Goal: Navigation & Orientation: Find specific page/section

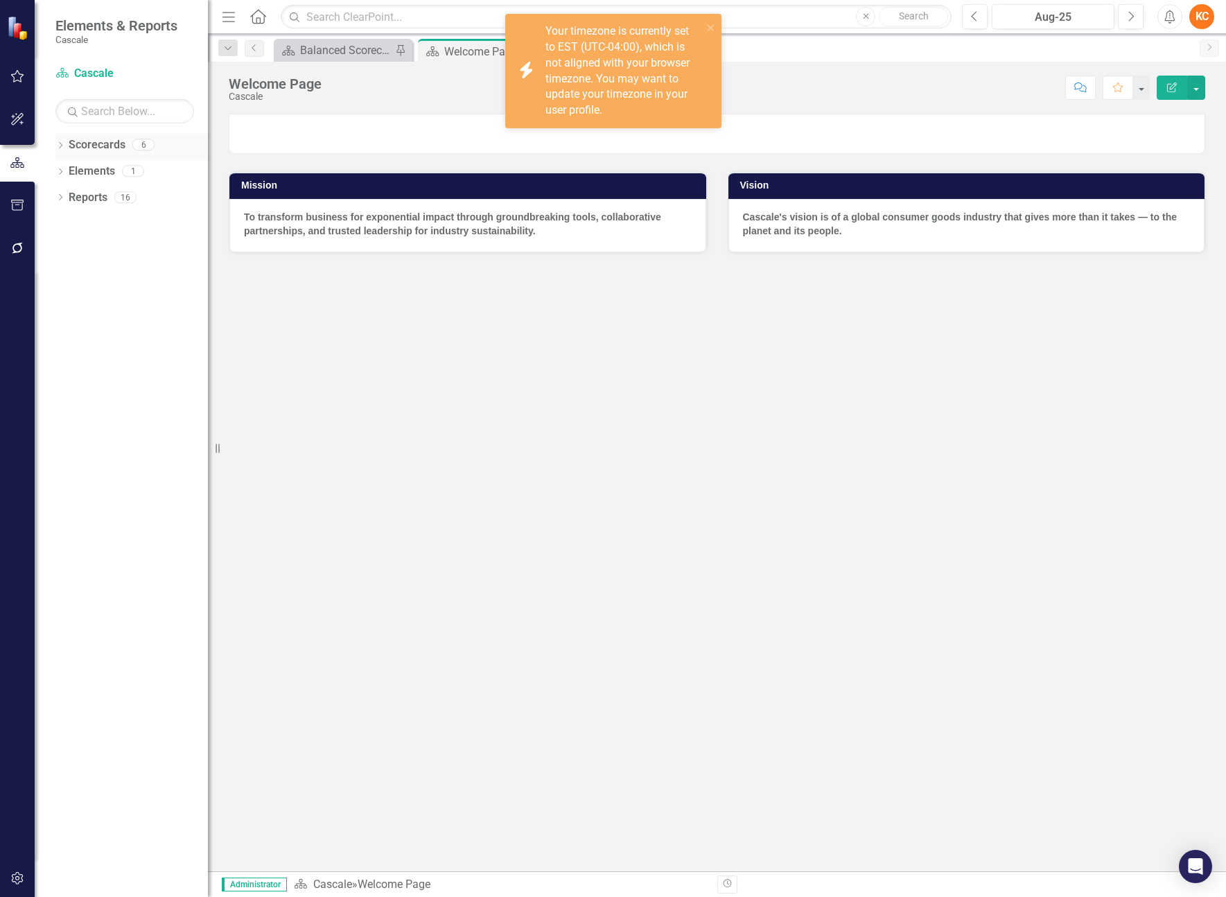
click at [92, 144] on link "Scorecards" at bounding box center [97, 145] width 57 height 16
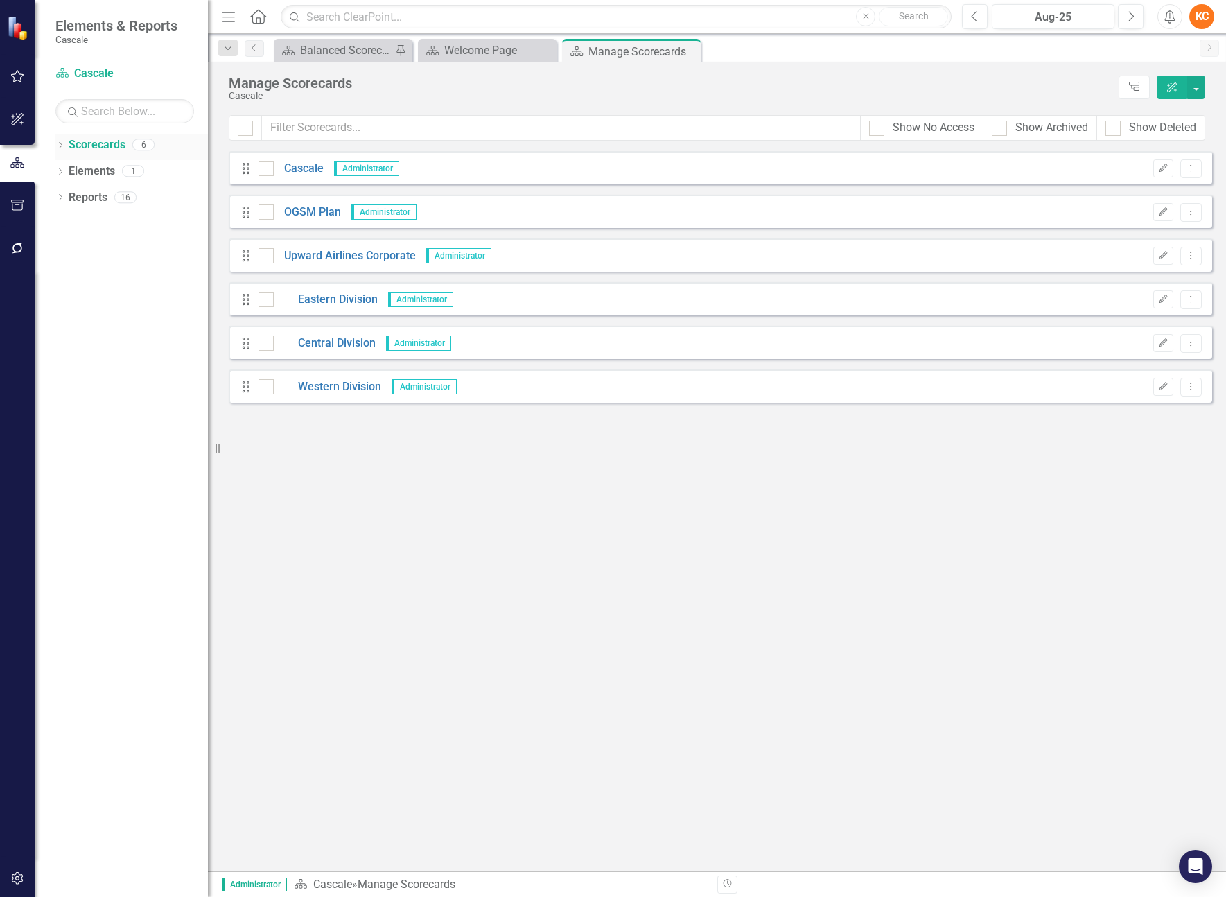
click at [60, 145] on icon "Dropdown" at bounding box center [60, 147] width 10 height 8
click at [85, 248] on link "Elements" at bounding box center [92, 250] width 46 height 16
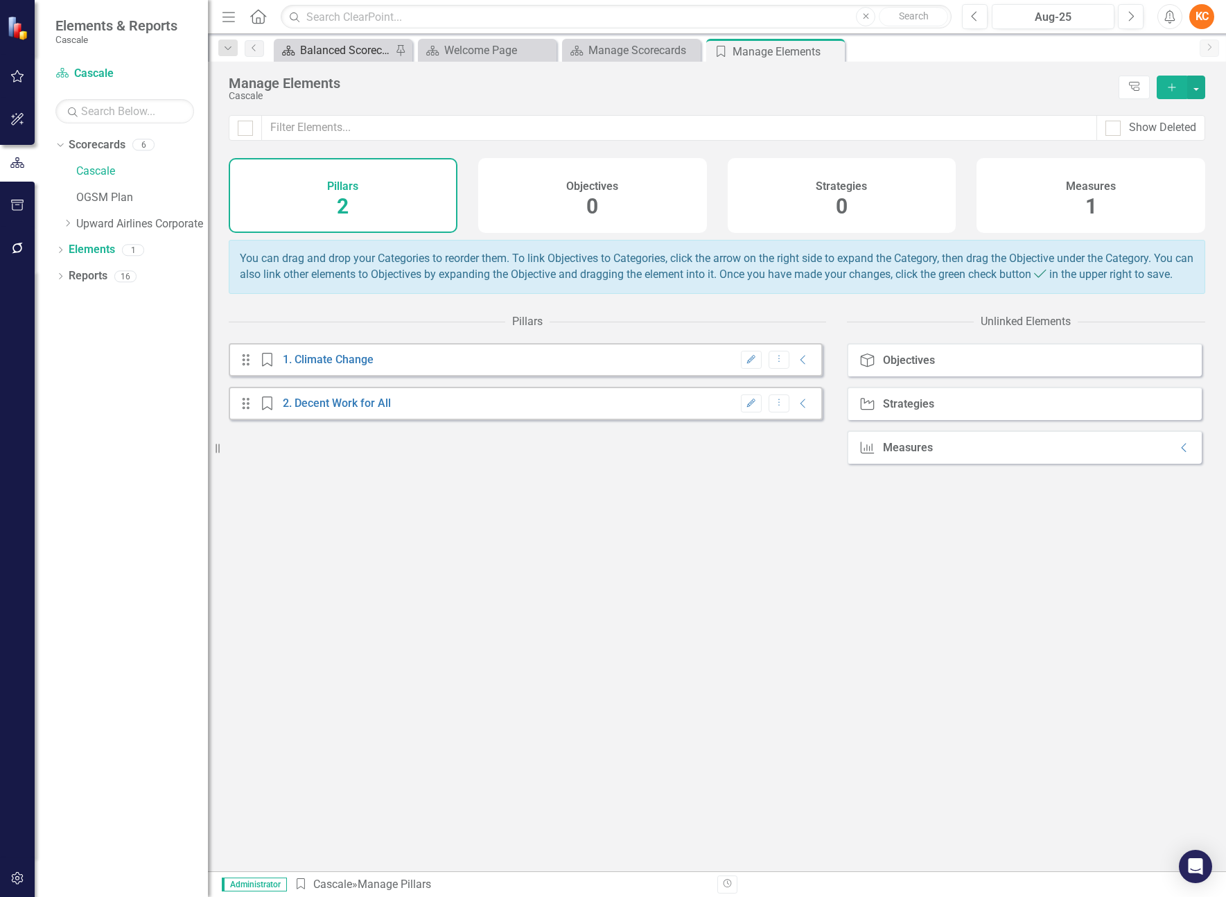
click at [333, 53] on div "Balanced Scorecard" at bounding box center [345, 50] width 91 height 17
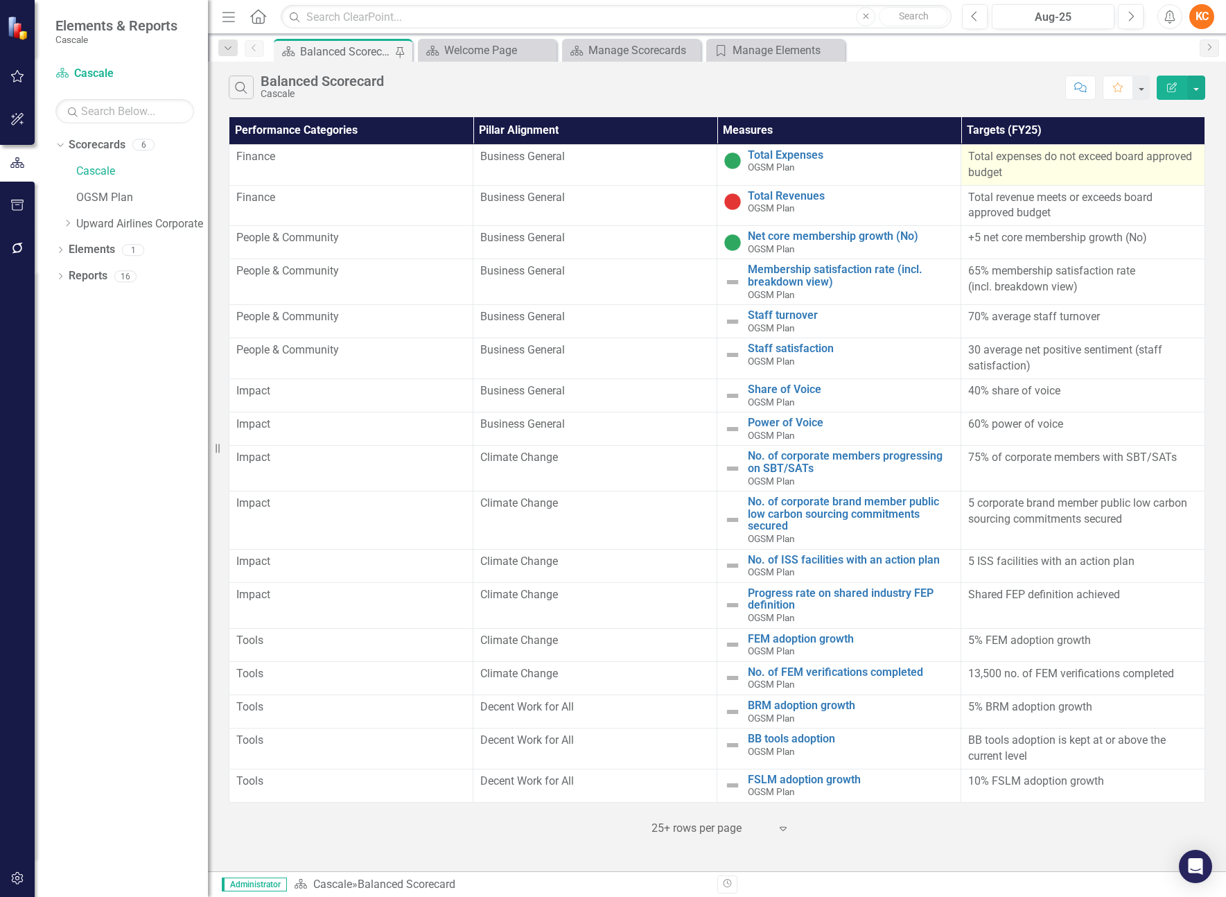
click at [1006, 164] on p "Total expenses do not exceed board approved budget" at bounding box center [1082, 165] width 229 height 32
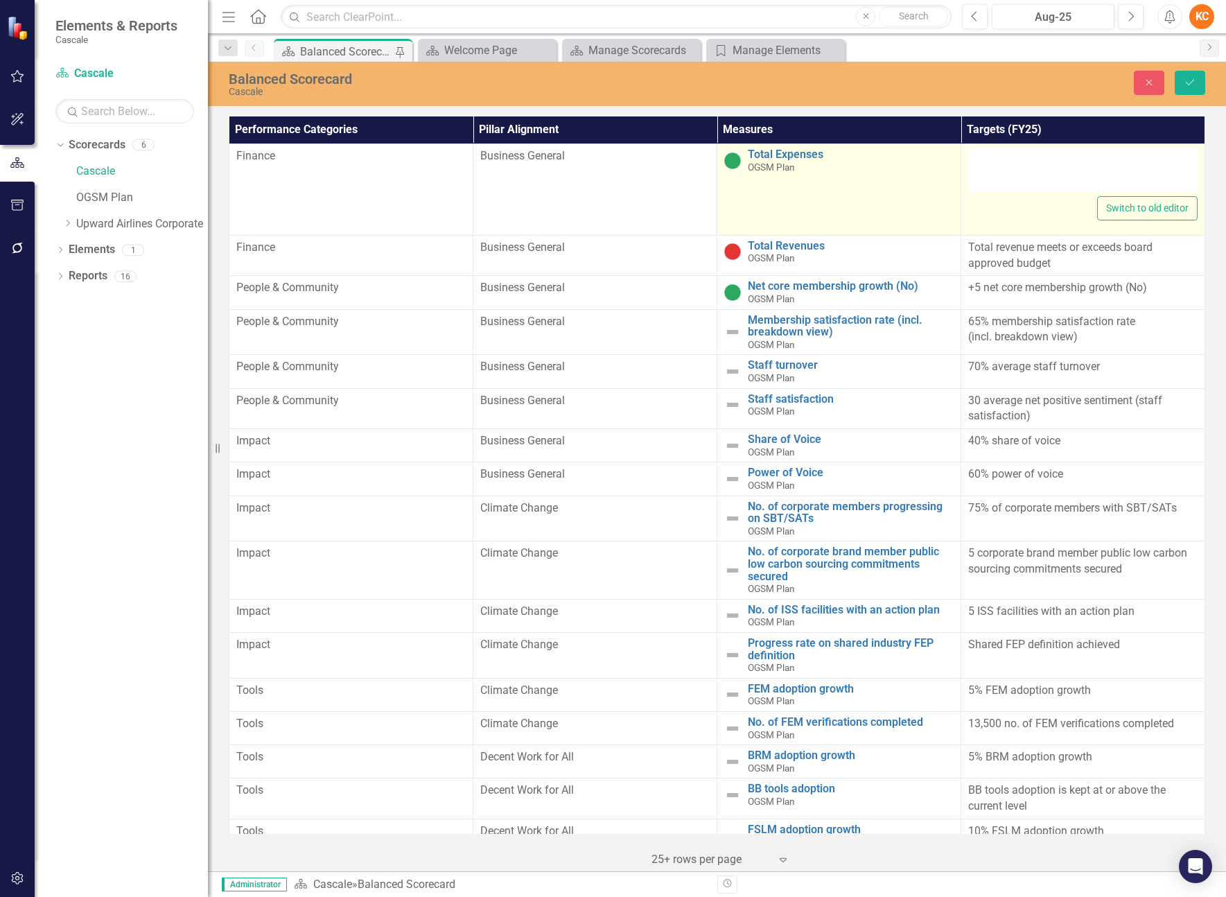
type textarea "<p>Total expenses do not exceed board approved budget</p>"
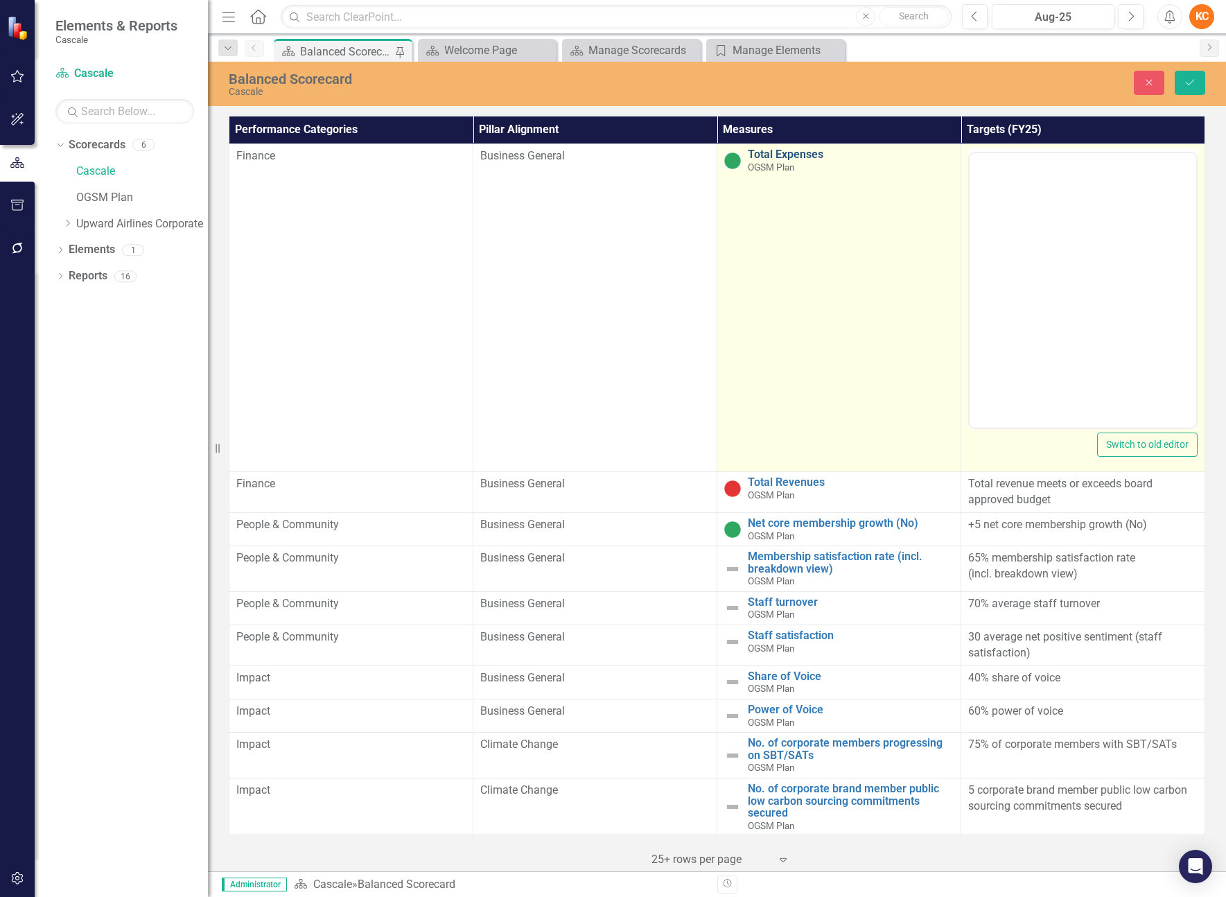
click at [753, 155] on link "Total Expenses" at bounding box center [851, 154] width 206 height 12
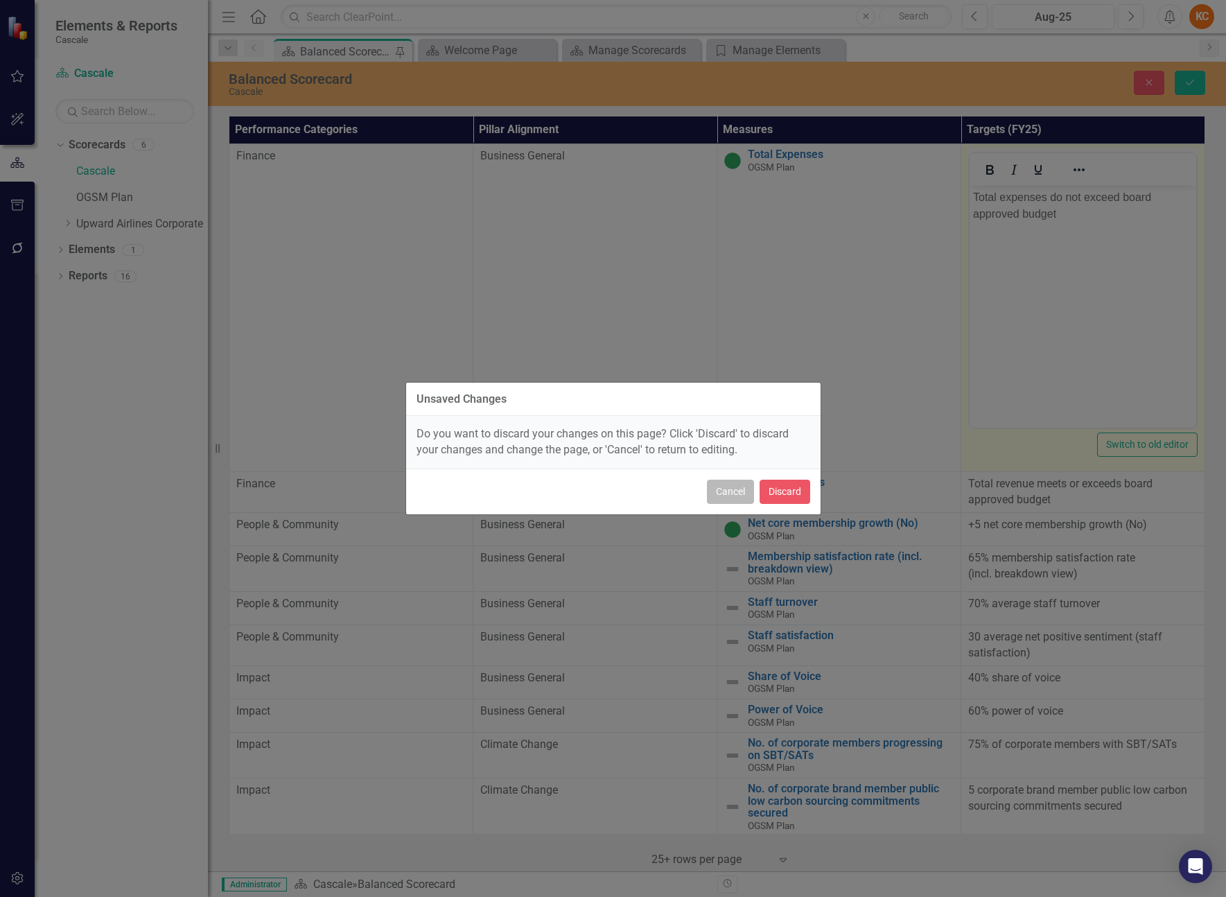
click at [731, 495] on button "Cancel" at bounding box center [730, 491] width 47 height 24
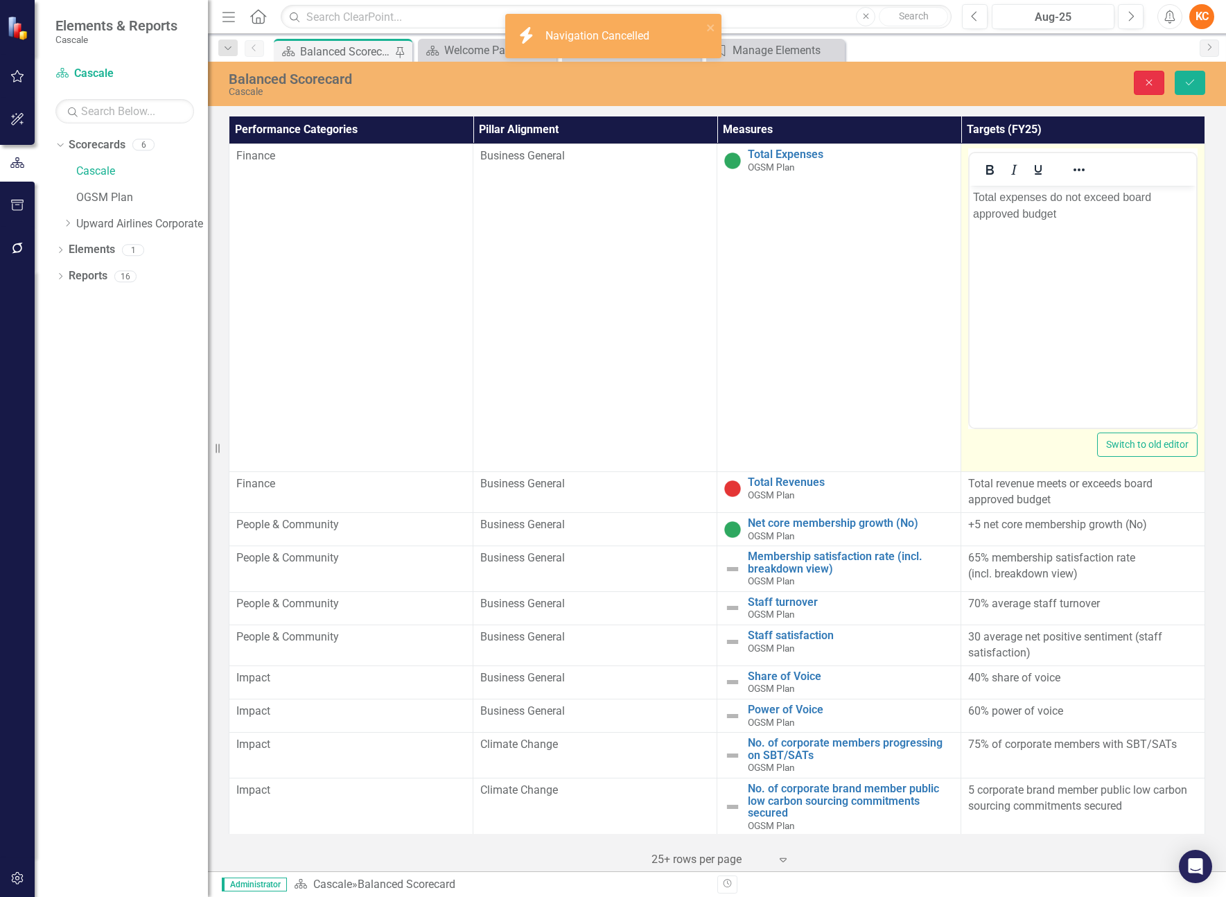
click at [1145, 87] on button "Close" at bounding box center [1149, 83] width 30 height 24
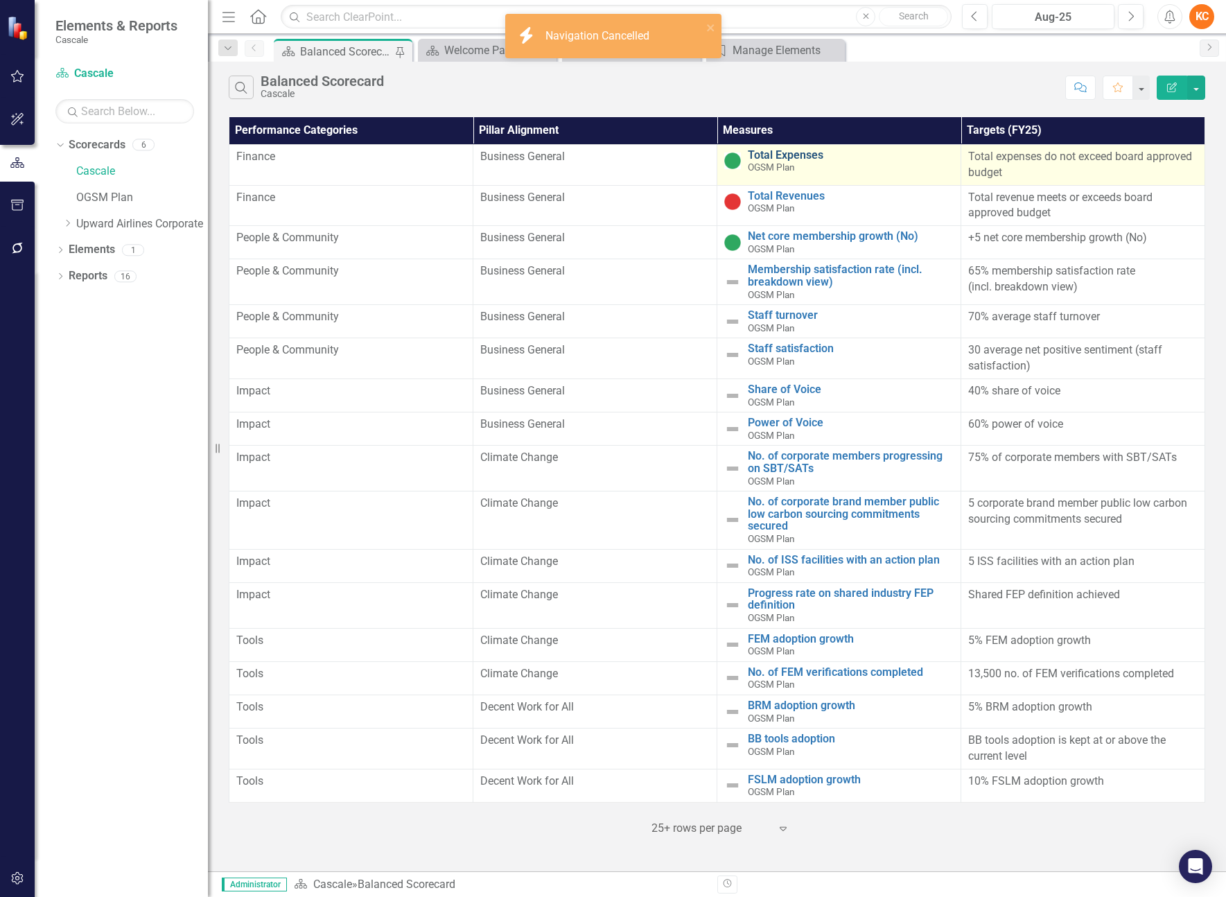
click at [775, 149] on link "Total Expenses" at bounding box center [851, 155] width 206 height 12
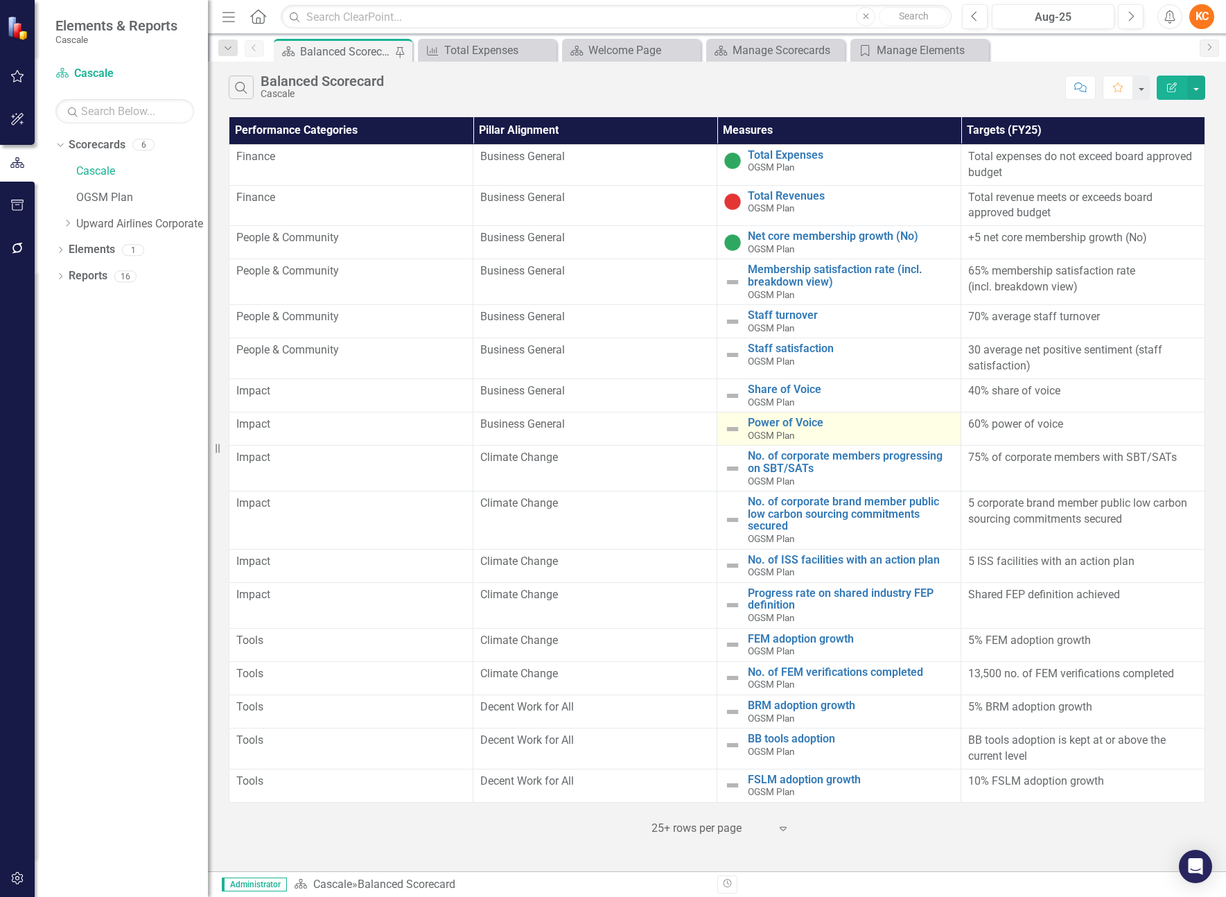
click at [782, 414] on td "Power of Voice OGSM Plan Link Map View Link Map Edit Edit Measure Link Open Ele…" at bounding box center [839, 428] width 244 height 33
click at [782, 421] on link "Power of Voice" at bounding box center [851, 422] width 206 height 12
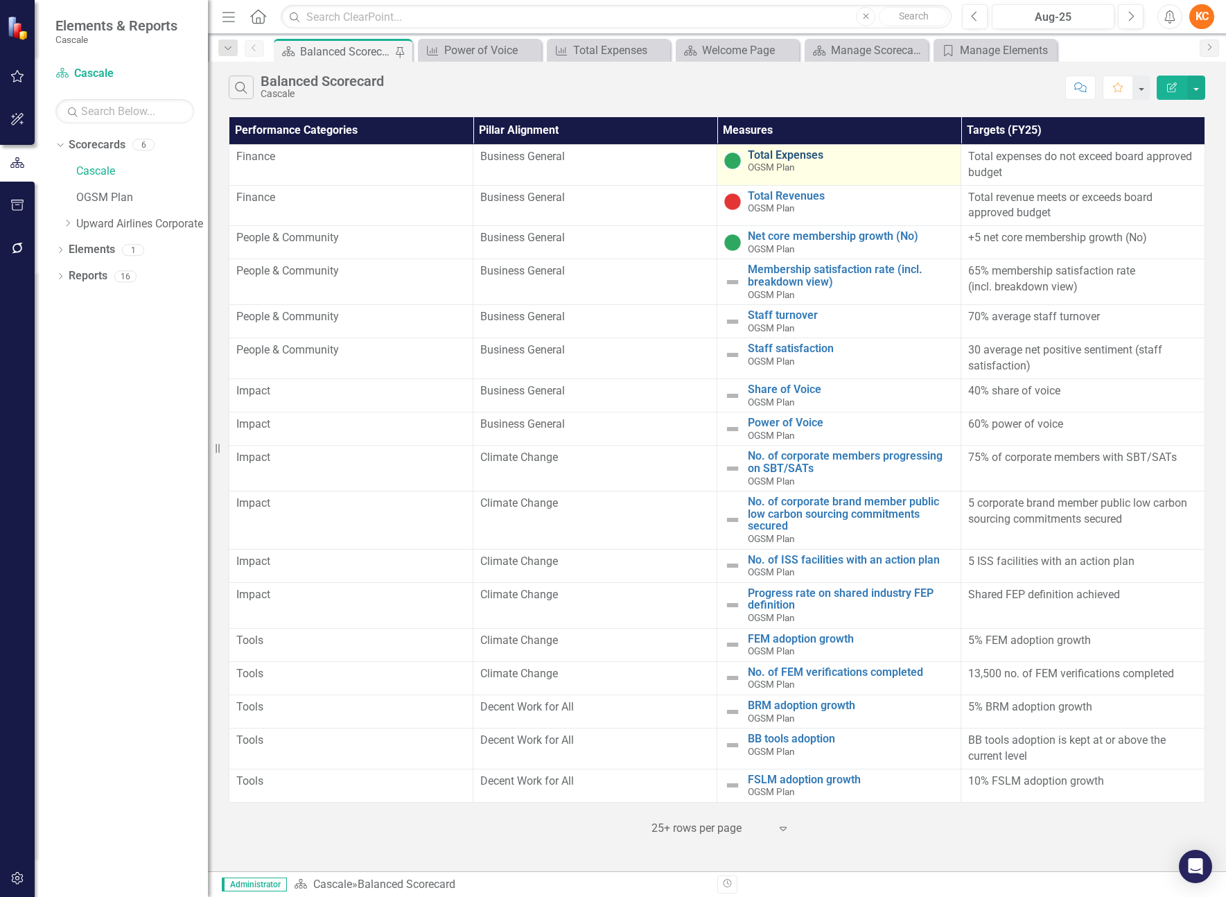
click at [800, 154] on link "Total Expenses" at bounding box center [851, 155] width 206 height 12
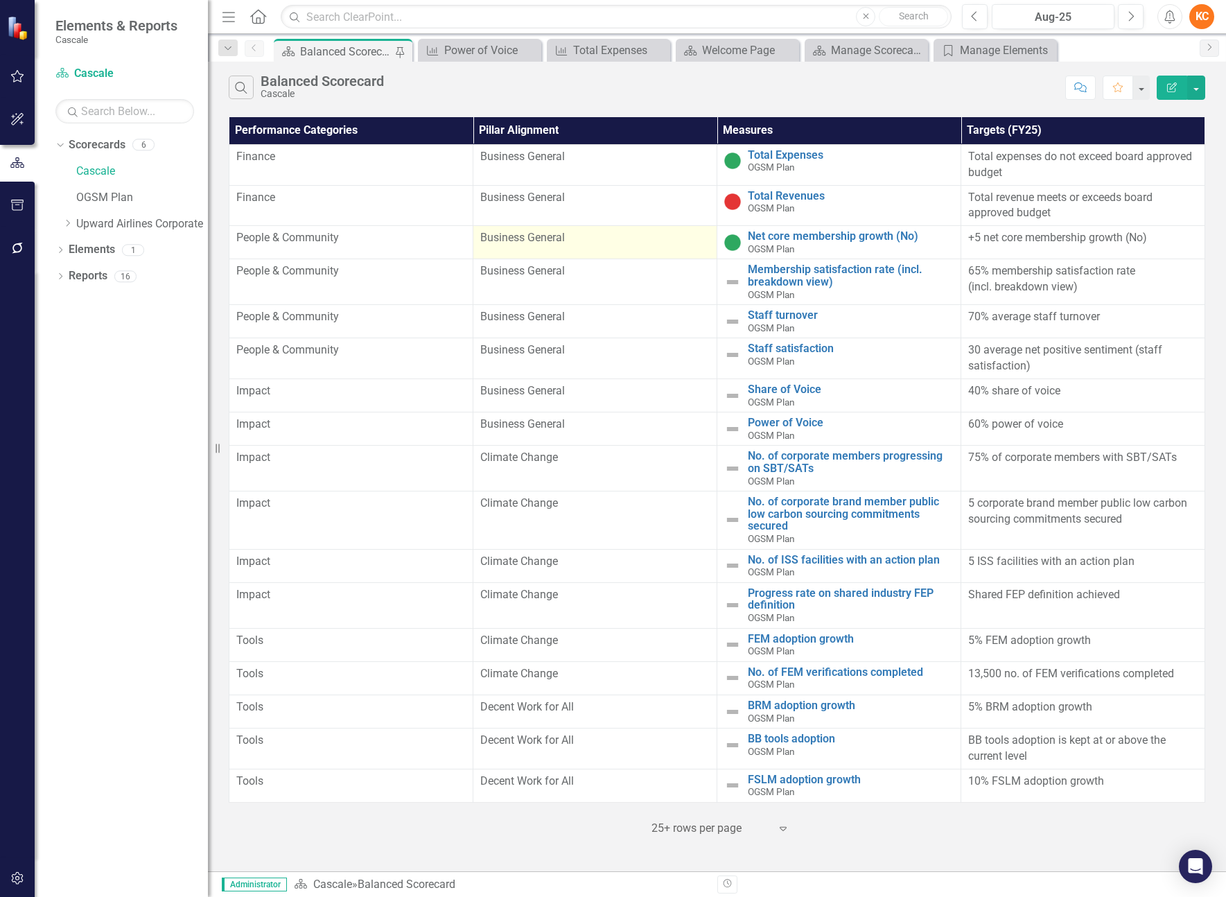
click at [530, 238] on span "Business General" at bounding box center [522, 237] width 85 height 13
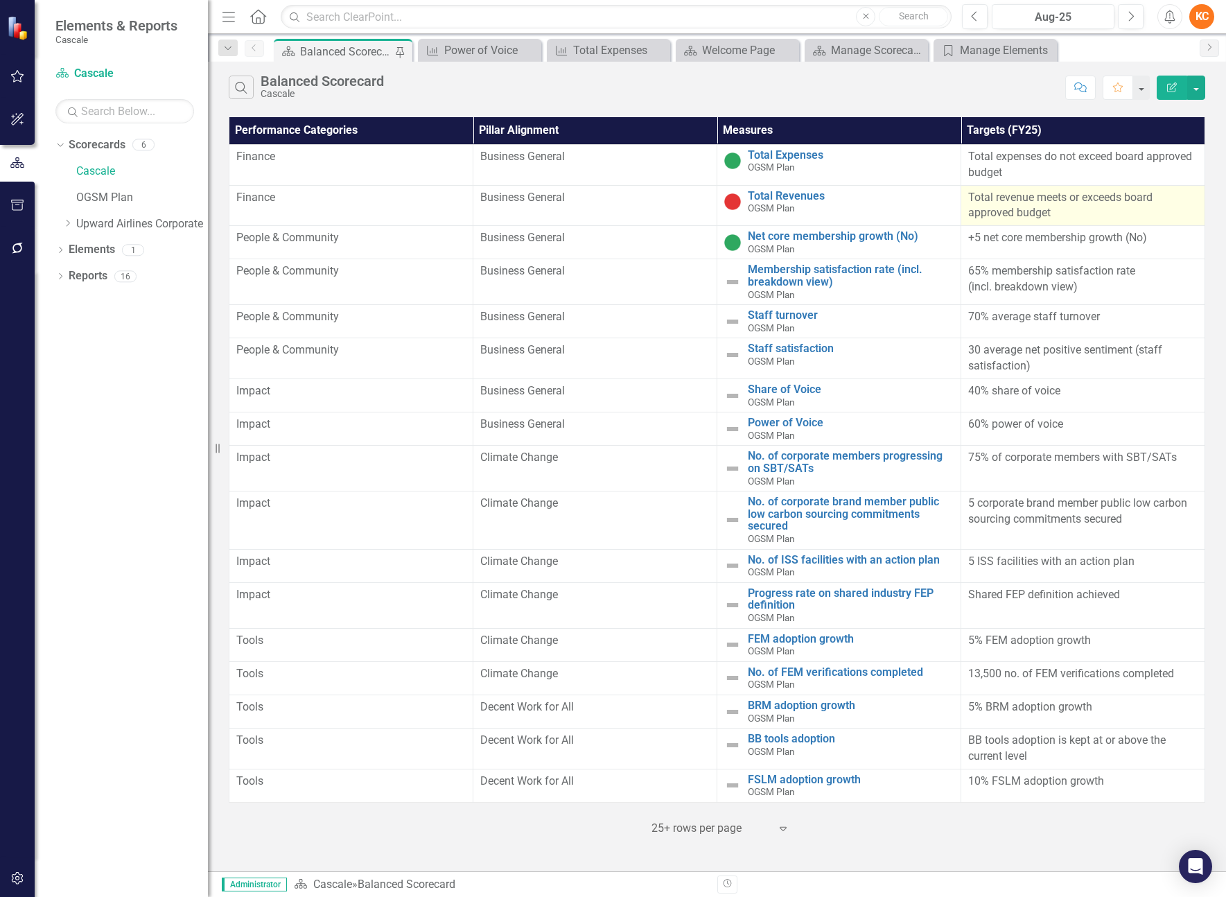
click at [990, 201] on p "Total revenue meets or exceeds board approved budget" at bounding box center [1082, 206] width 229 height 32
